Goal: Task Accomplishment & Management: Use online tool/utility

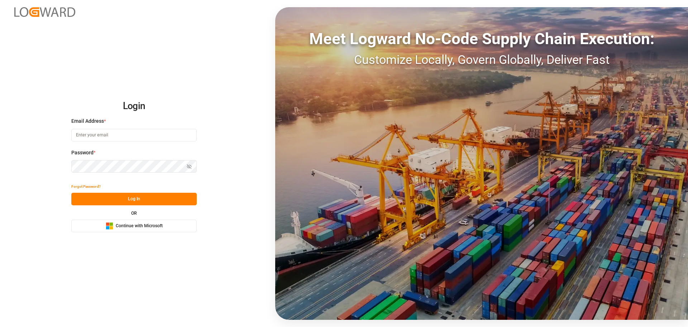
click at [156, 222] on div "Microsoft Logo Continue with Microsoft" at bounding box center [134, 226] width 57 height 8
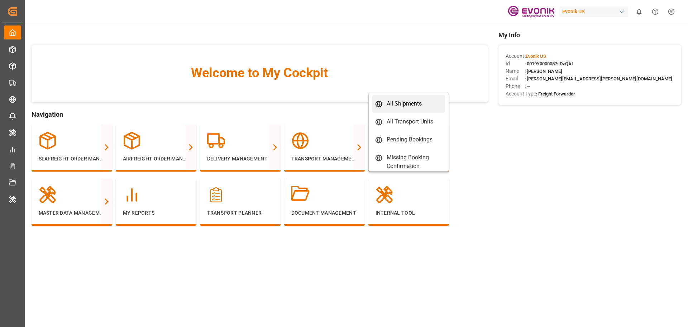
click at [405, 110] on link "All Shipments" at bounding box center [409, 104] width 73 height 18
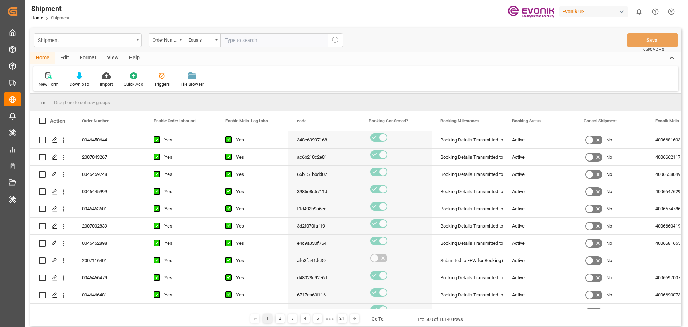
click at [75, 41] on div "Shipment" at bounding box center [86, 39] width 96 height 9
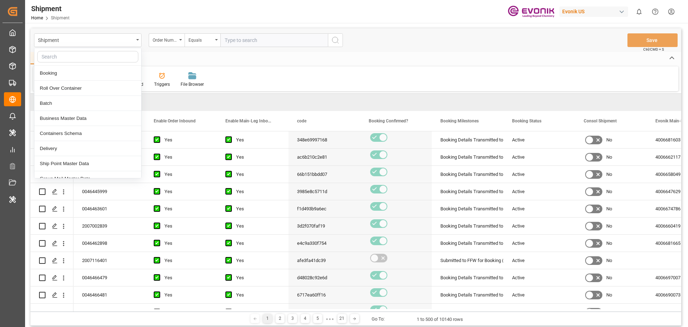
click at [67, 57] on input "text" at bounding box center [87, 56] width 101 height 11
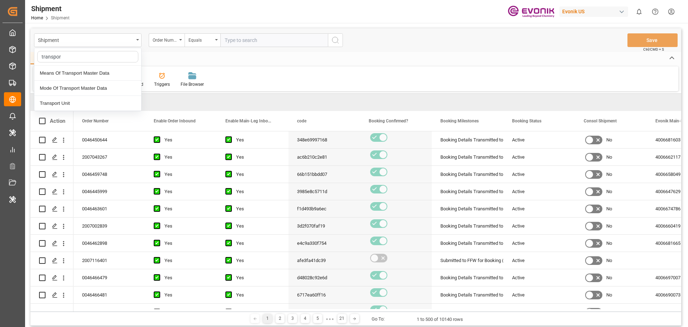
type input "transport"
click at [72, 103] on div "Transport Unit" at bounding box center [87, 103] width 107 height 15
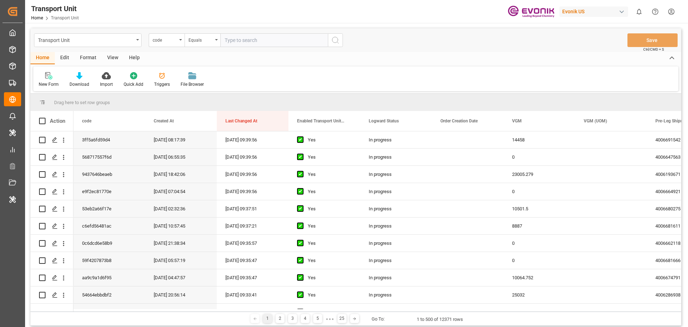
click at [64, 58] on div "Edit" at bounding box center [65, 58] width 20 height 12
click at [198, 83] on div "Schema Edit" at bounding box center [195, 84] width 24 height 6
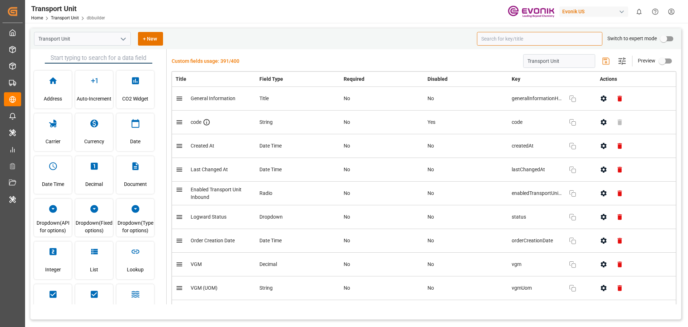
click at [524, 37] on input at bounding box center [539, 39] width 125 height 14
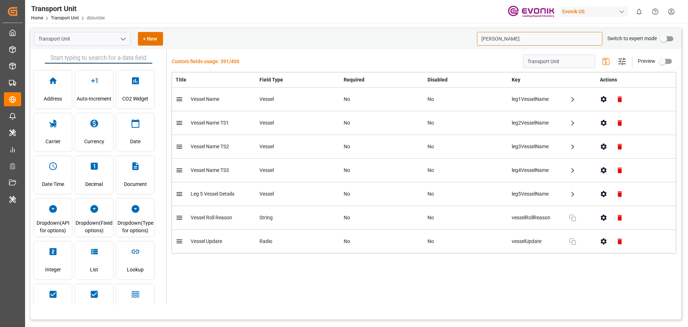
drag, startPoint x: 494, startPoint y: 36, endPoint x: 503, endPoint y: 41, distance: 10.8
click at [485, 42] on input "vess" at bounding box center [539, 39] width 125 height 14
click at [506, 41] on input "vess" at bounding box center [539, 39] width 125 height 14
type input "vess"
click at [118, 38] on button "open menu" at bounding box center [123, 38] width 11 height 11
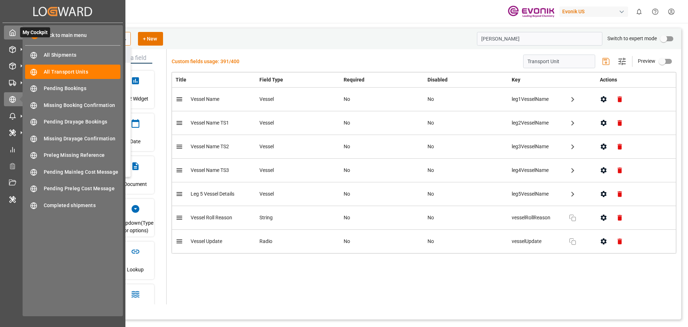
drag, startPoint x: 79, startPoint y: 36, endPoint x: 22, endPoint y: 35, distance: 57.0
click at [22, 35] on div "Created by potrace 1.15, written by Peter Selinger 2001-2017 Created by potrace…" at bounding box center [344, 163] width 688 height 327
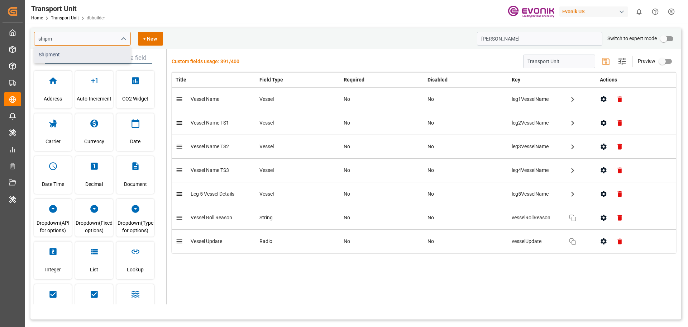
click at [73, 55] on div "Shipment" at bounding box center [82, 55] width 96 height 16
type input "Shipment"
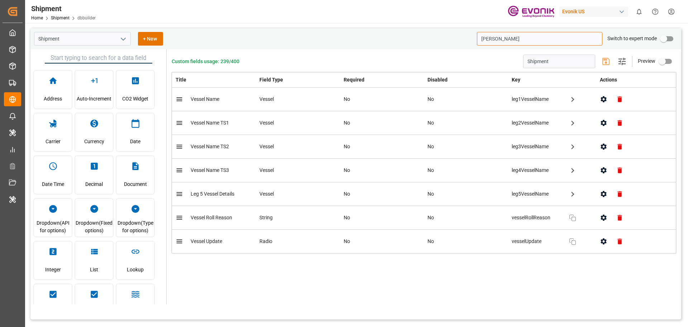
click at [501, 38] on input "vess" at bounding box center [539, 39] width 125 height 14
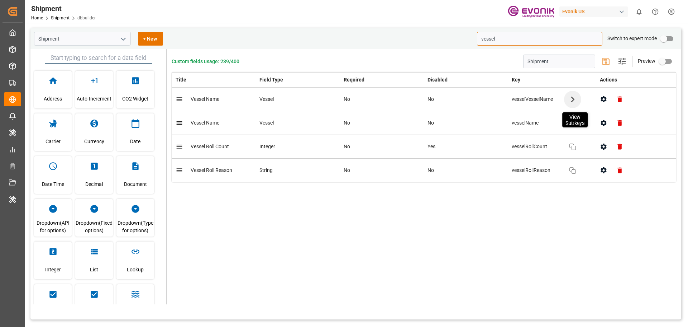
click at [576, 102] on icon "button" at bounding box center [572, 98] width 11 height 11
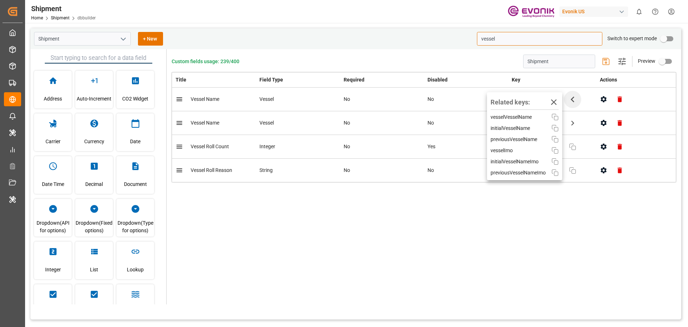
click at [576, 102] on icon "button" at bounding box center [572, 98] width 11 height 11
type input "vessel"
click at [497, 218] on div "Custom fields usage: 239/400 Shipment Settings Preview Title Field Type Require…" at bounding box center [424, 176] width 515 height 255
click at [554, 104] on icon "button" at bounding box center [553, 101] width 11 height 11
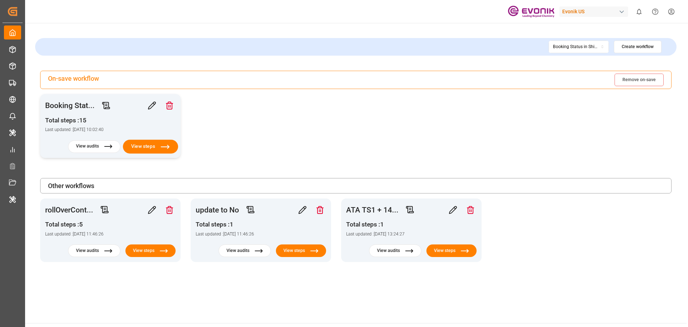
click at [160, 147] on button "View steps" at bounding box center [150, 146] width 55 height 14
drag, startPoint x: 81, startPoint y: 214, endPoint x: 210, endPoint y: 282, distance: 145.9
click at [210, 282] on main "Booking Status in Shipment table Create workflow On-save workflow Remove on-sav…" at bounding box center [356, 173] width 662 height 300
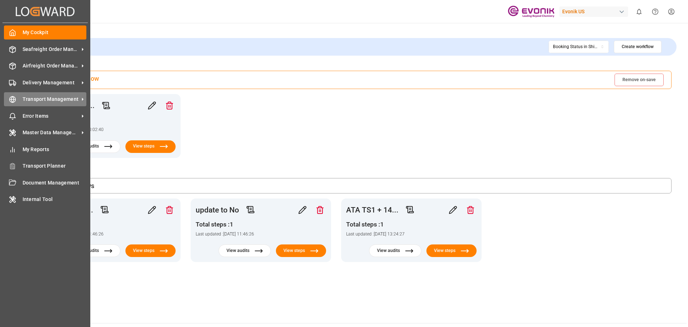
click at [49, 99] on span "Transport Management" at bounding box center [51, 99] width 57 height 8
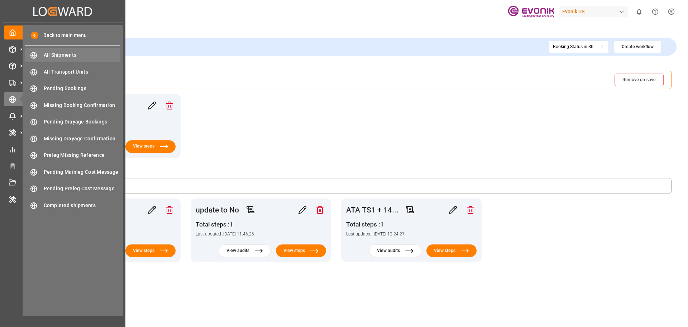
click at [76, 56] on span "All Shipments" at bounding box center [82, 55] width 77 height 8
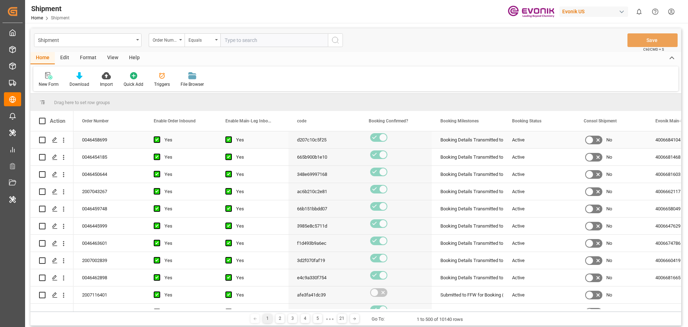
click at [98, 140] on div "0046458699" at bounding box center [109, 139] width 72 height 17
click at [63, 141] on icon "open menu" at bounding box center [64, 140] width 8 height 8
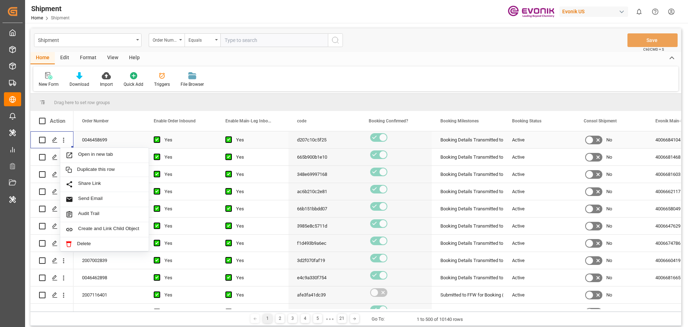
click at [99, 153] on span "Open in new tab" at bounding box center [110, 155] width 65 height 8
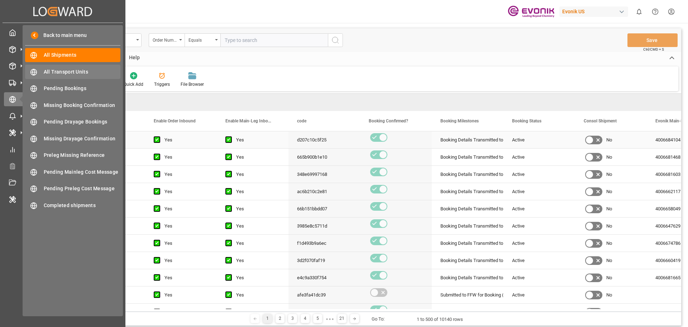
click at [82, 71] on span "All Transport Units" at bounding box center [82, 72] width 77 height 8
